Goal: Transaction & Acquisition: Subscribe to service/newsletter

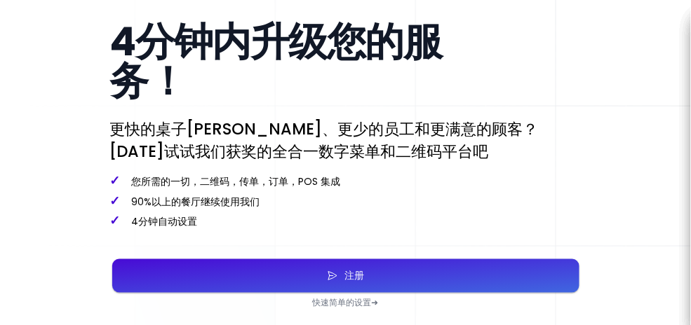
scroll to position [351, 0]
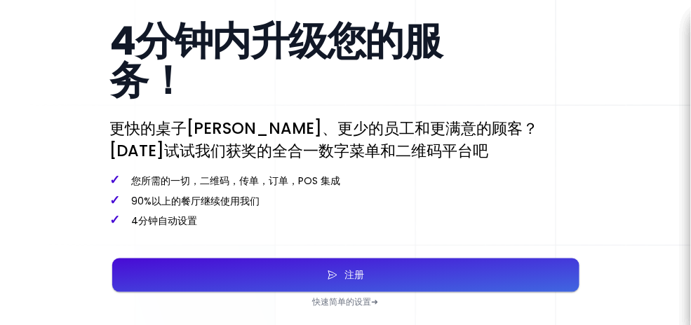
click at [447, 270] on button "注册" at bounding box center [345, 276] width 467 height 34
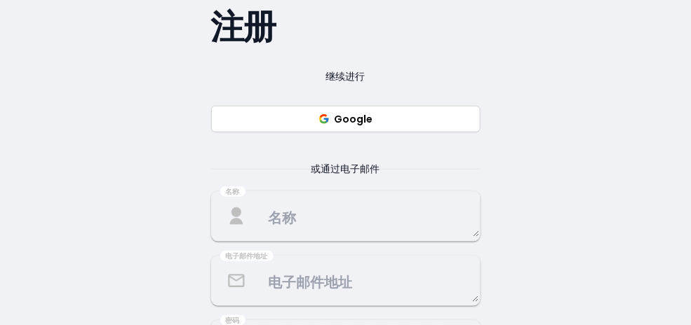
scroll to position [198, 0]
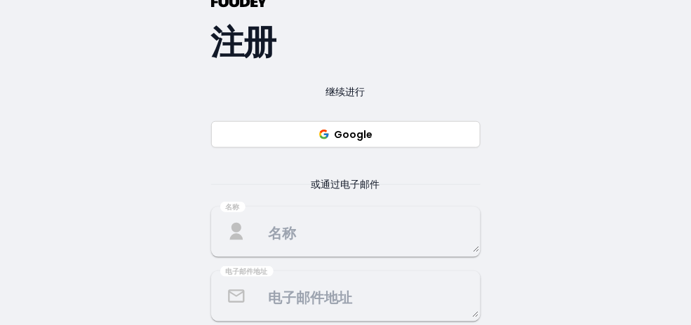
click at [366, 130] on button "Google" at bounding box center [345, 134] width 269 height 27
